Goal: Book appointment/travel/reservation

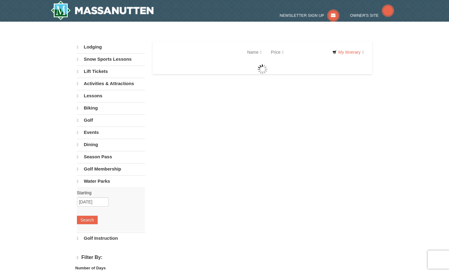
select select "9"
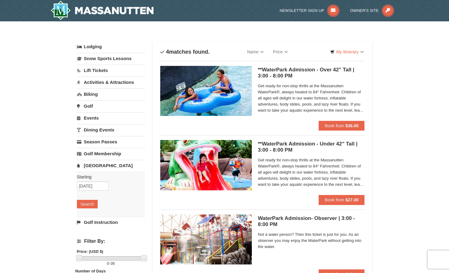
click at [100, 84] on link "Activities & Attractions" at bounding box center [111, 82] width 68 height 11
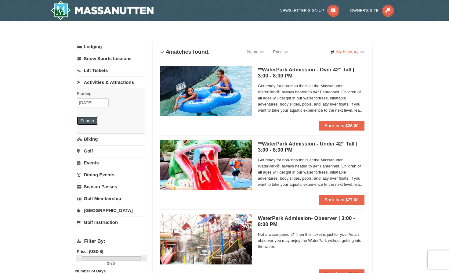
click at [93, 120] on button "Search" at bounding box center [87, 121] width 21 height 9
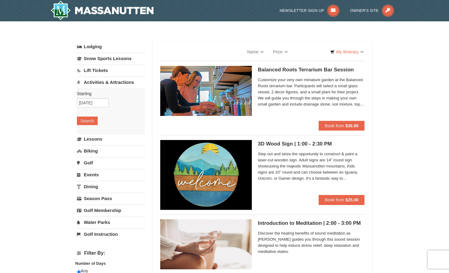
select select "9"
